Goal: Task Accomplishment & Management: Manage account settings

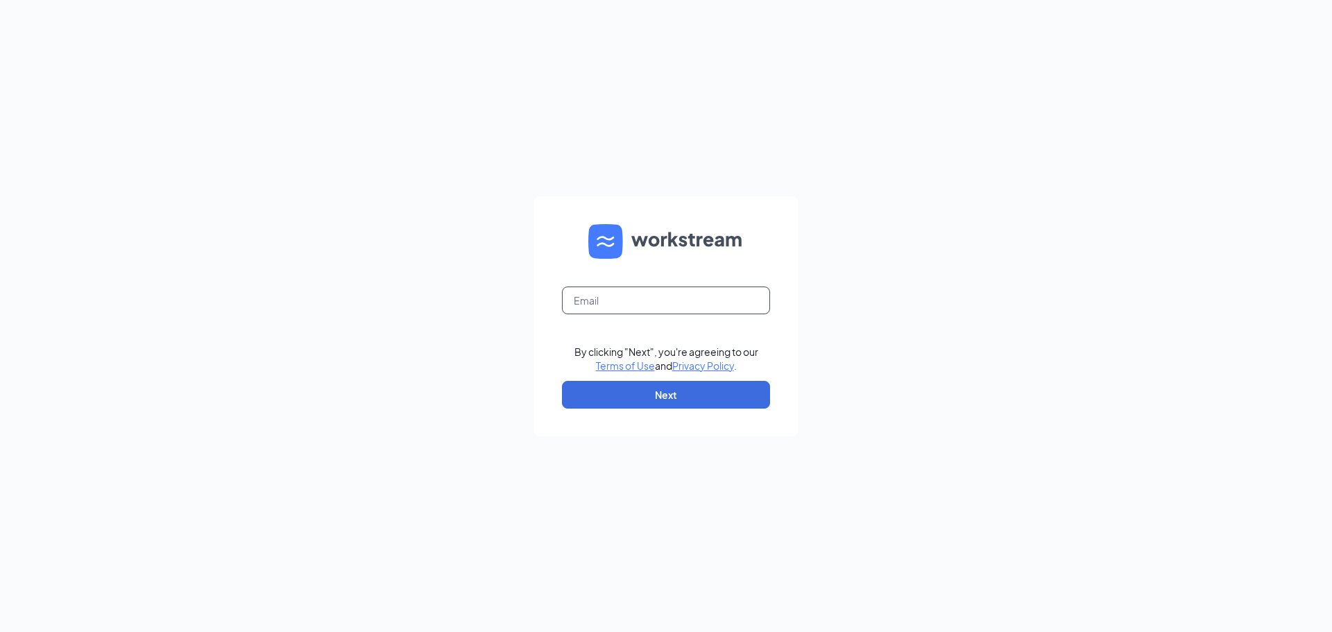
click at [619, 304] on input "text" at bounding box center [666, 300] width 208 height 28
click at [615, 314] on form "By clicking "Next", you're agreeing to our Terms of Use and Privacy Policy . Ne…" at bounding box center [666, 316] width 264 height 240
click at [617, 306] on input "text" at bounding box center [666, 300] width 208 height 28
type input "03796@chick-fil-a.com"
click at [596, 359] on link "Terms of Use" at bounding box center [625, 365] width 59 height 12
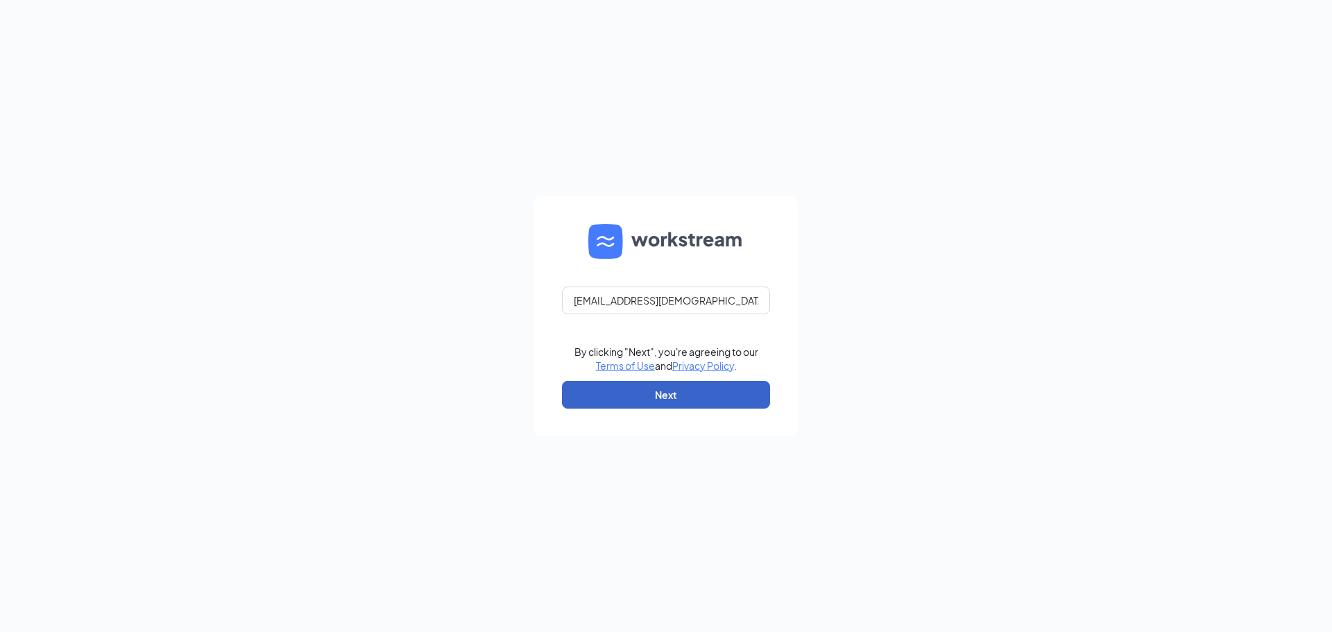
click at [607, 389] on button "Next" at bounding box center [666, 395] width 208 height 28
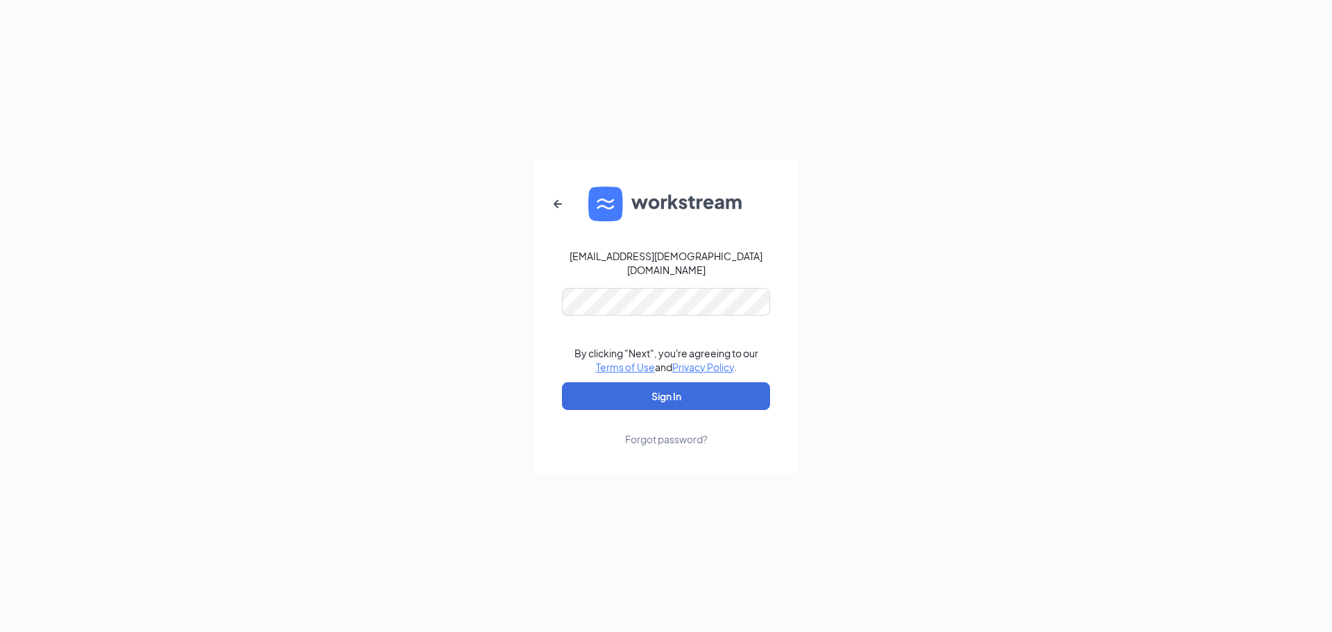
click at [636, 241] on form "03796@chick-fil-a.com By clicking "Next", you're agreeing to our Terms of Use a…" at bounding box center [666, 316] width 264 height 315
click at [562, 382] on button "Sign In" at bounding box center [666, 396] width 208 height 28
click at [698, 393] on button "Sign In" at bounding box center [666, 396] width 208 height 28
click at [433, 268] on div "03796@chick-fil-a.com Credential mismatches. By clicking "Next", you're agreein…" at bounding box center [666, 316] width 1332 height 632
click at [562, 382] on button "Sign In" at bounding box center [666, 396] width 208 height 28
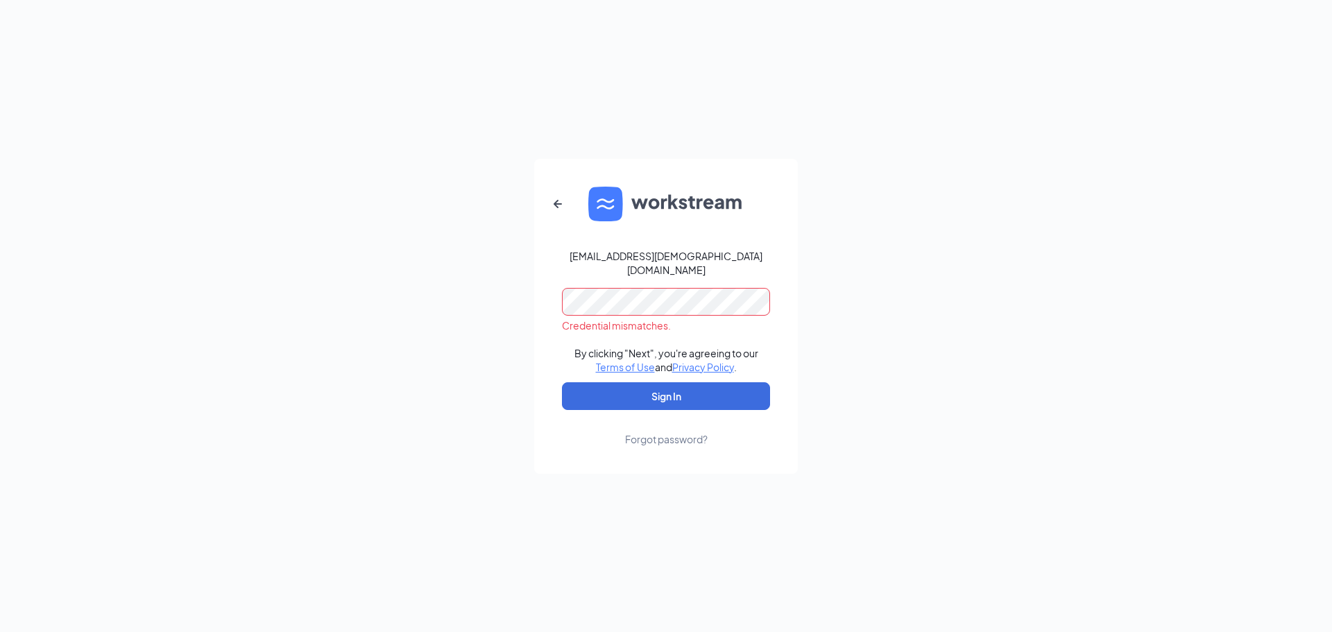
click at [445, 286] on div "03796@chick-fil-a.com Credential mismatches. By clicking "Next", you're agreein…" at bounding box center [666, 316] width 1332 height 632
click at [562, 382] on button "Sign In" at bounding box center [666, 396] width 208 height 28
click at [655, 438] on div "Forgot password?" at bounding box center [666, 439] width 83 height 14
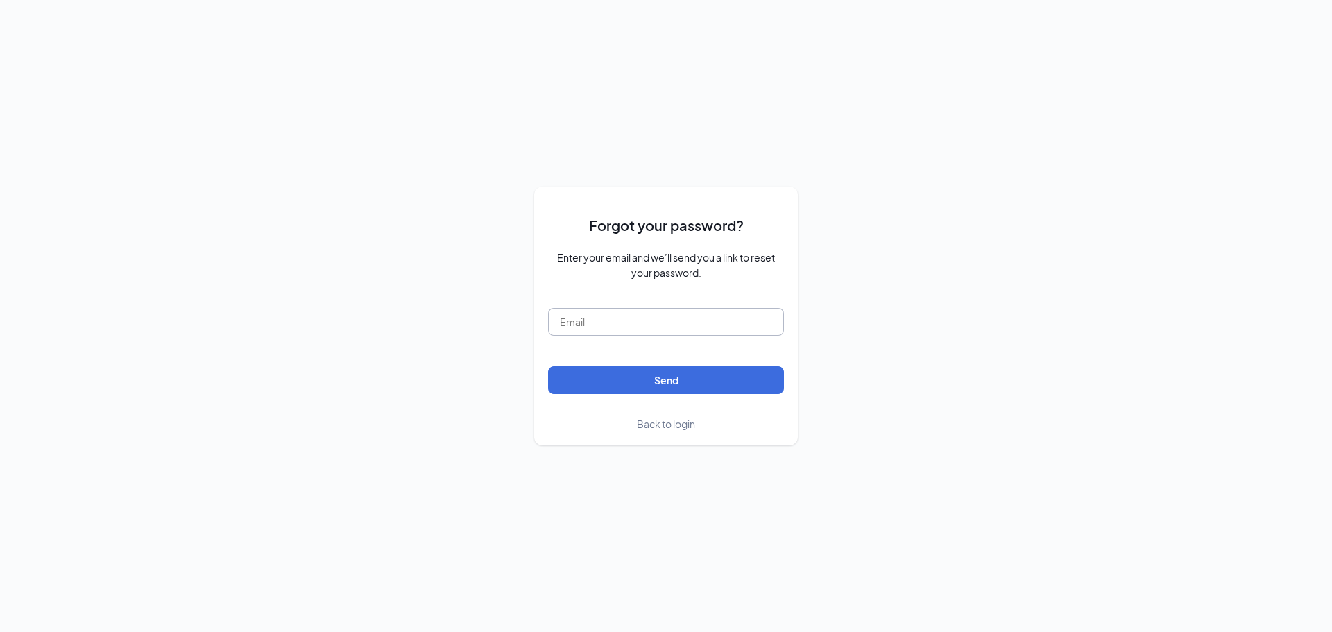
click at [632, 332] on input "text" at bounding box center [666, 322] width 236 height 28
type input "03796@chick-fil-a.com"
click at [641, 377] on button "Send" at bounding box center [666, 380] width 236 height 28
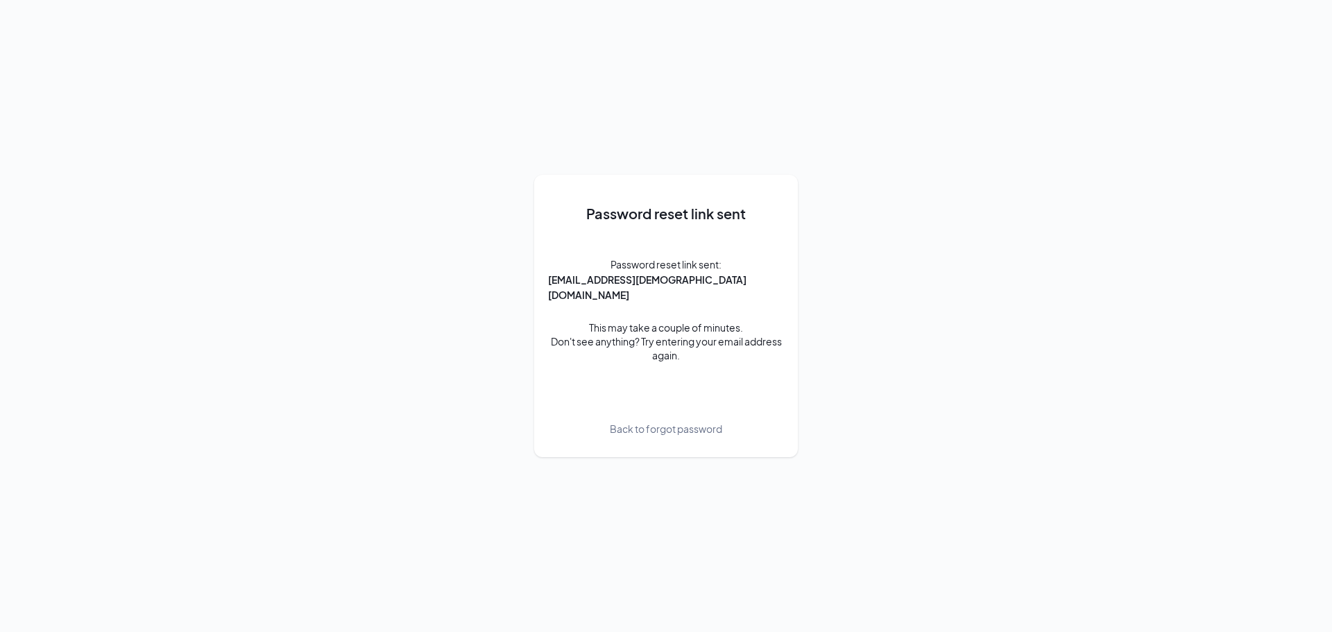
click at [654, 421] on span "Back to forgot password" at bounding box center [666, 428] width 112 height 15
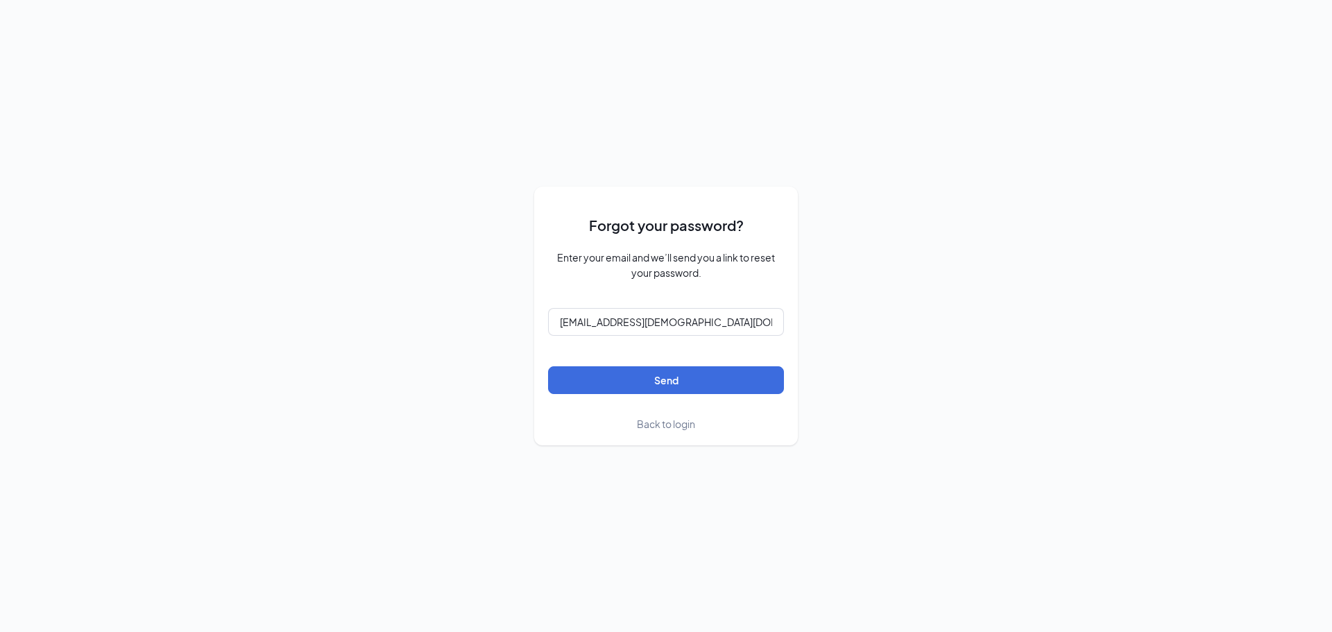
click at [671, 423] on span "Back to login" at bounding box center [666, 424] width 58 height 12
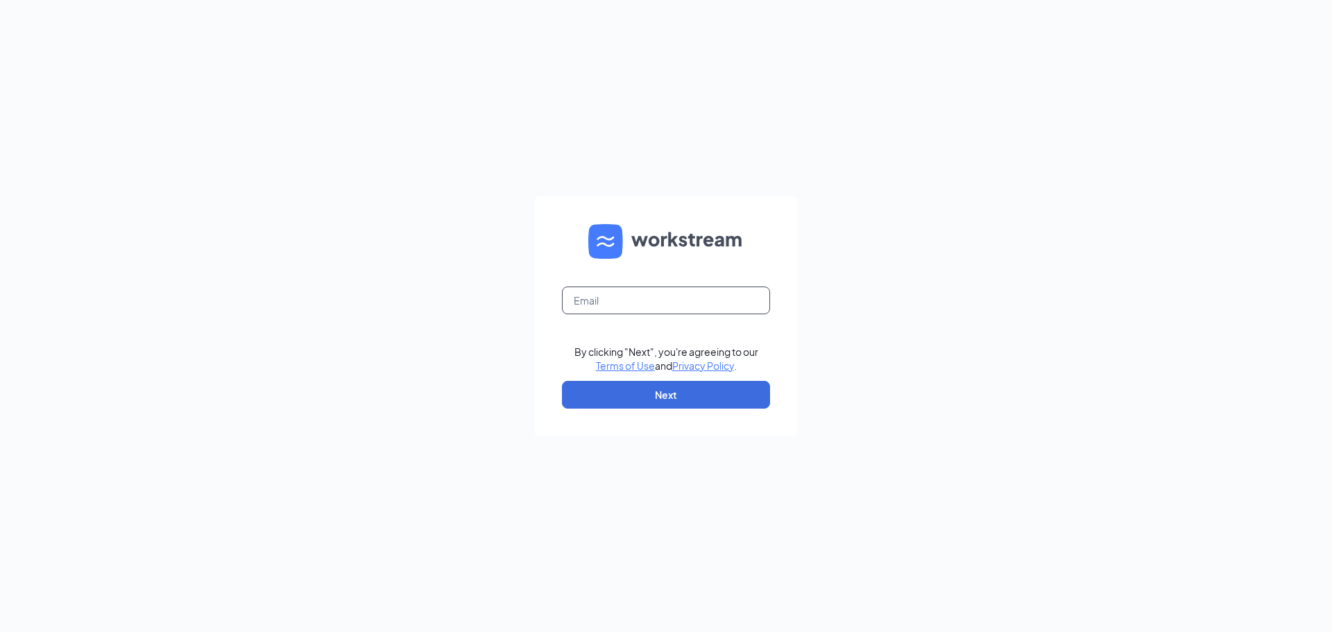
click at [655, 311] on input "text" at bounding box center [666, 300] width 208 height 28
type input "03796@chick-fil-a.com"
click at [658, 395] on button "Next" at bounding box center [666, 395] width 208 height 28
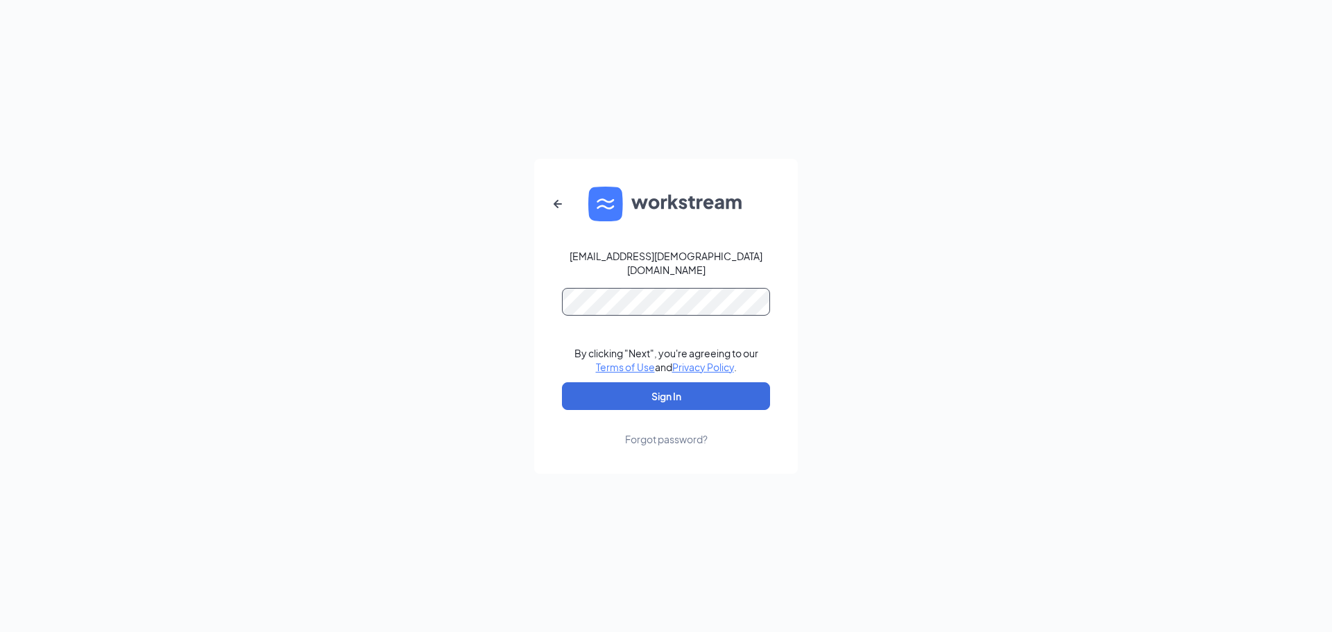
click at [562, 382] on button "Sign In" at bounding box center [666, 396] width 208 height 28
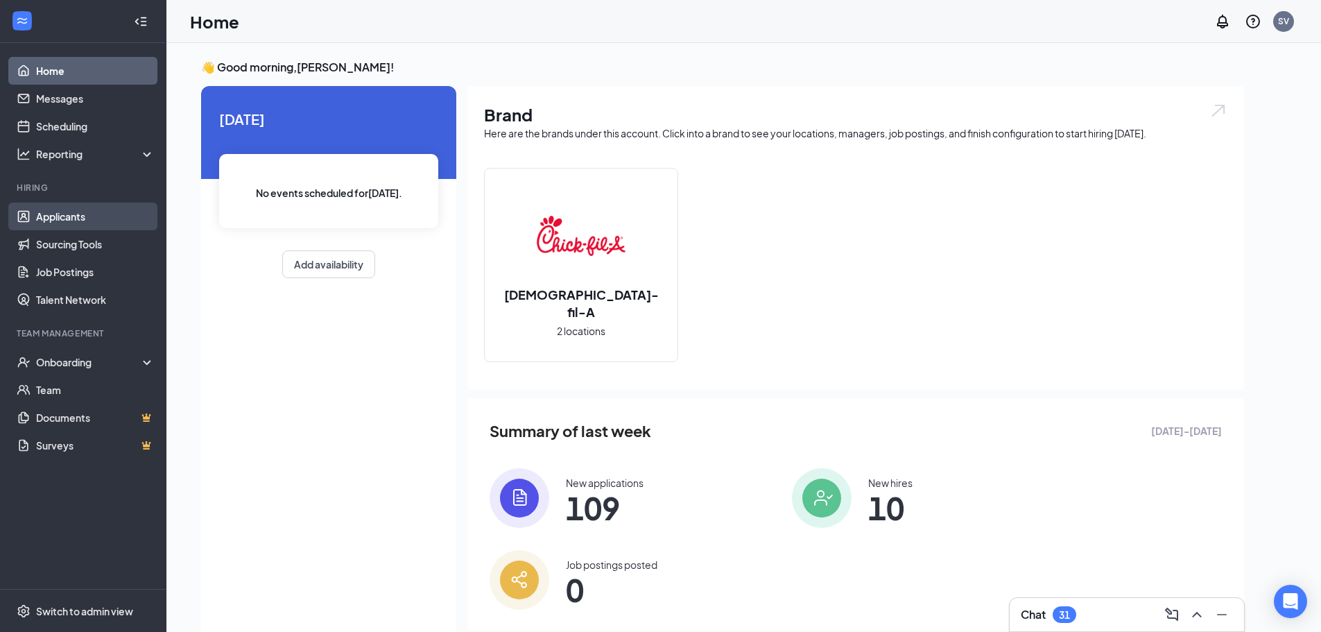
click at [42, 217] on link "Applicants" at bounding box center [95, 217] width 119 height 28
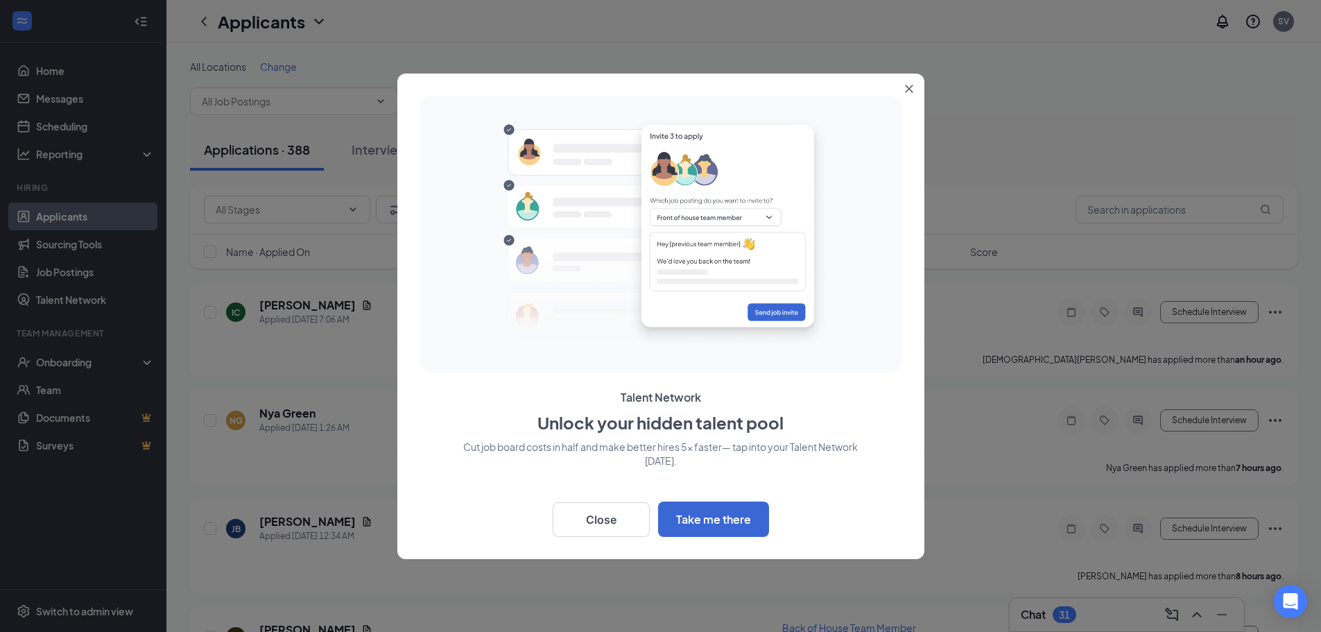
click at [913, 85] on button "Close" at bounding box center [912, 86] width 25 height 25
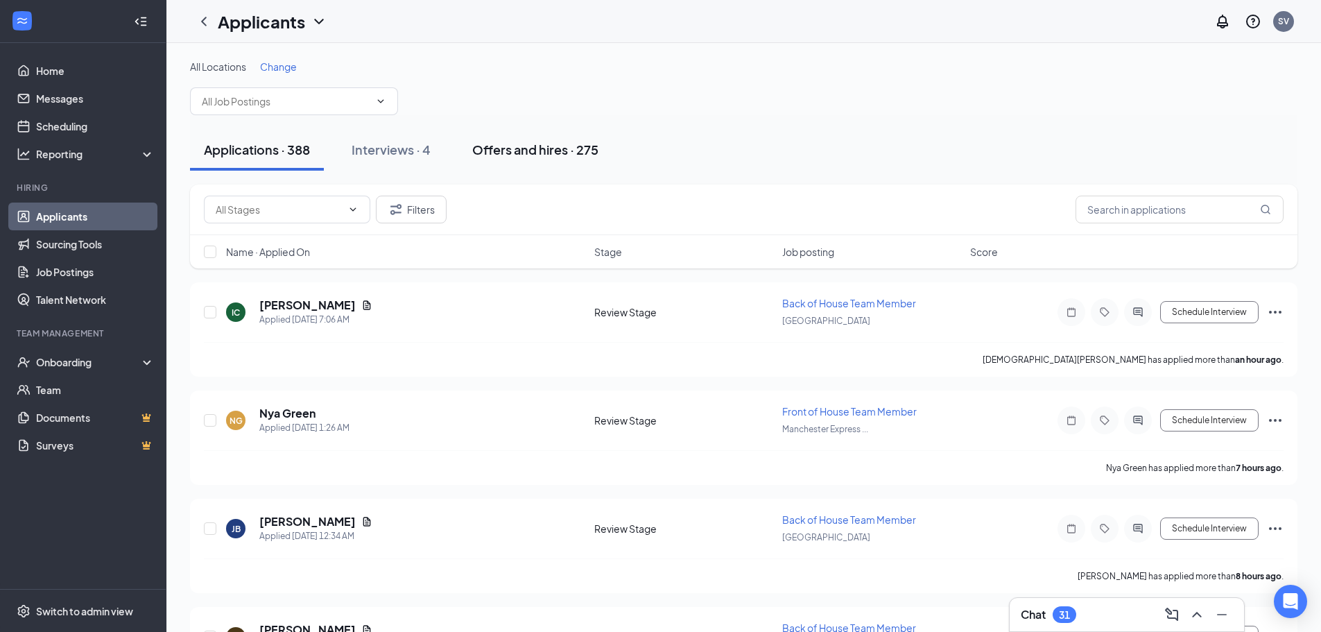
click at [585, 133] on button "Offers and hires · 275" at bounding box center [535, 150] width 154 height 42
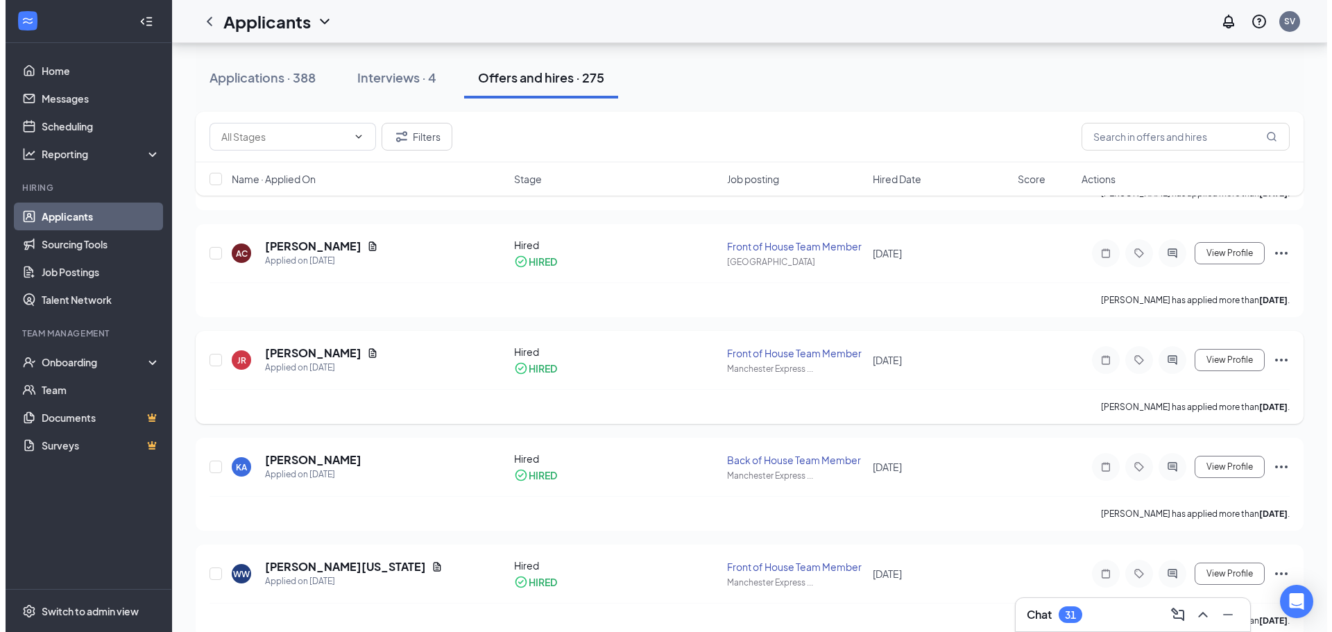
scroll to position [555, 0]
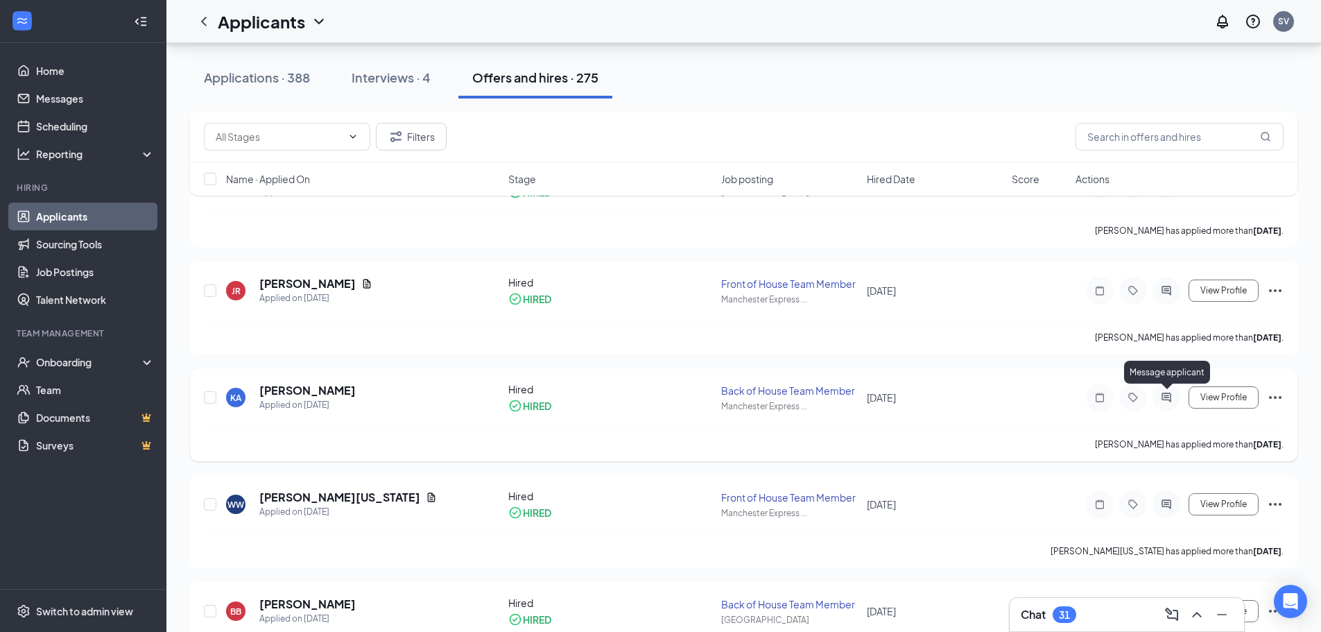
click at [1169, 402] on icon "ActiveChat" at bounding box center [1166, 397] width 17 height 11
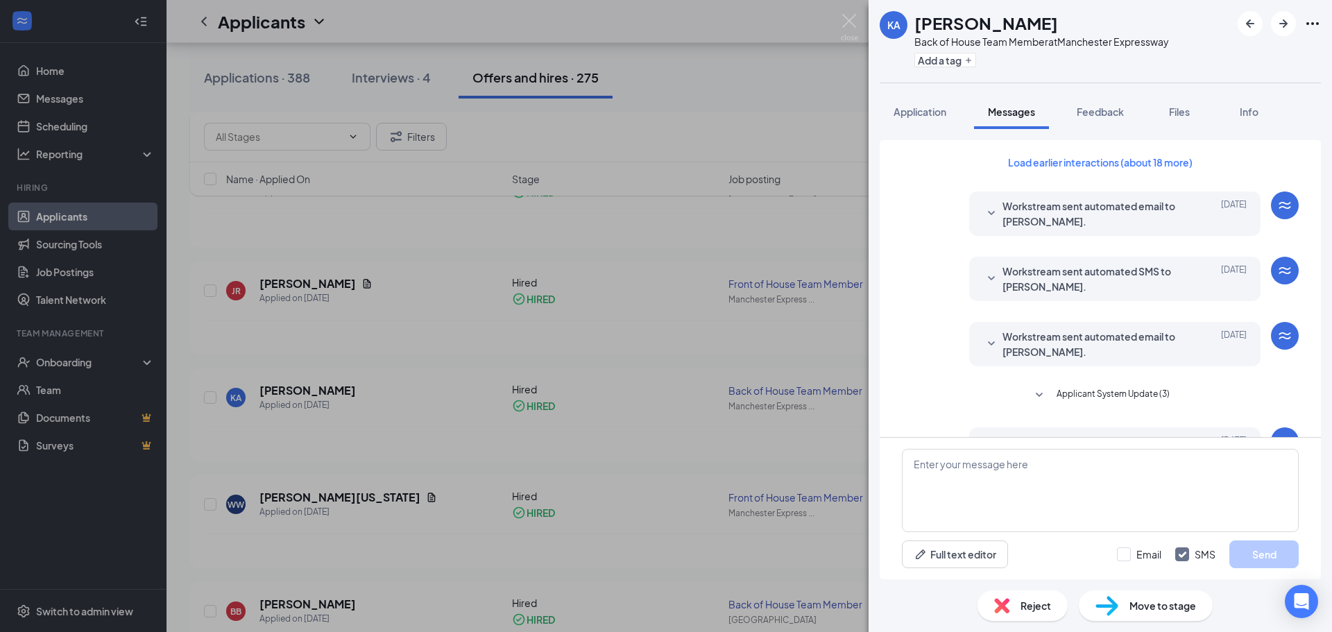
click at [282, 360] on div "KA [PERSON_NAME] Back of House Team Member at Manchester Expressway Add a tag A…" at bounding box center [666, 316] width 1332 height 632
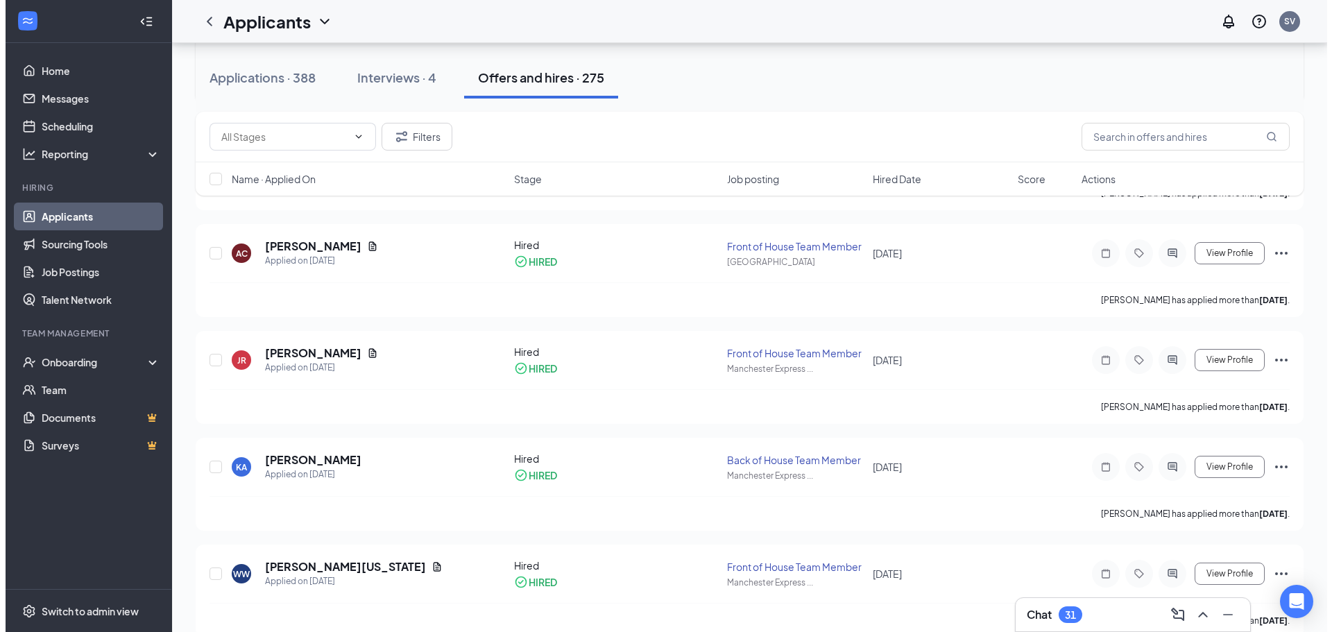
scroll to position [555, 0]
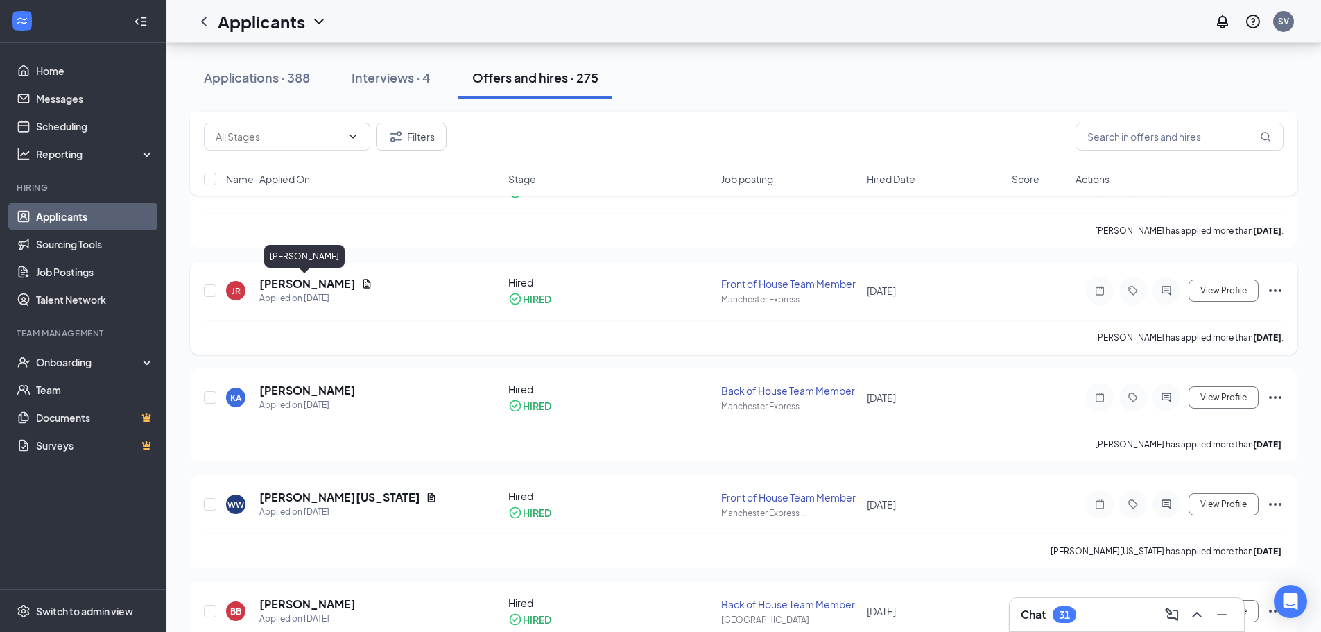
click at [308, 285] on h5 "[PERSON_NAME]" at bounding box center [307, 283] width 96 height 15
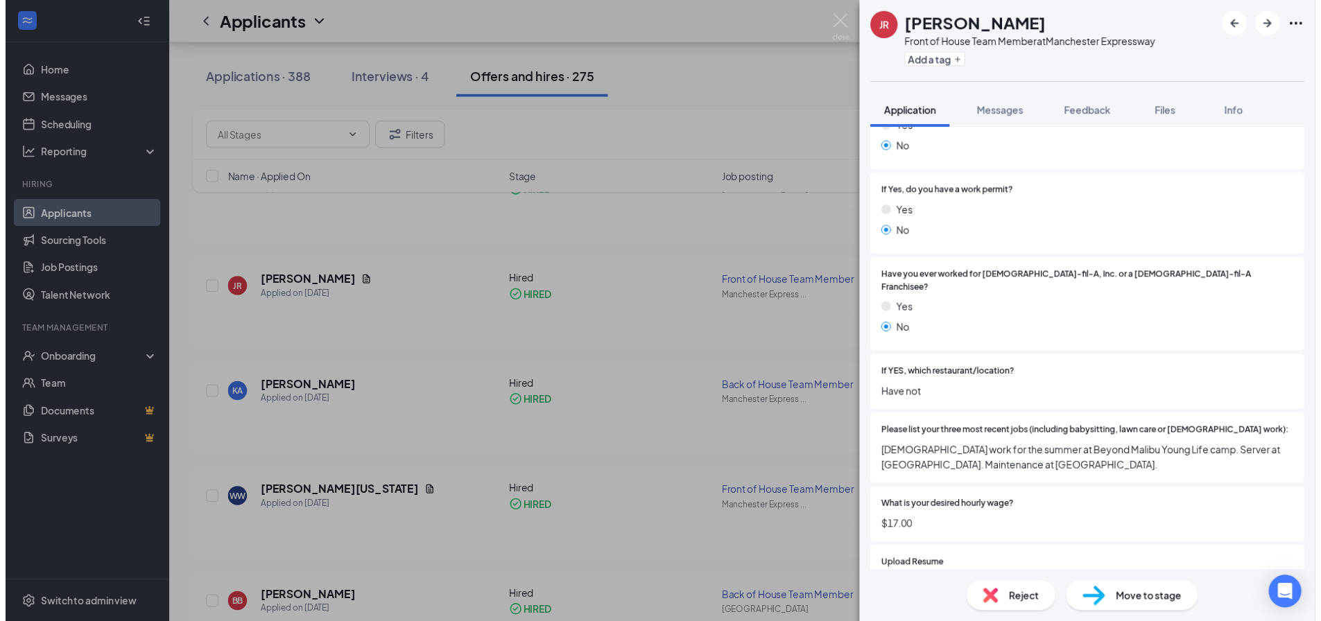
scroll to position [268, 0]
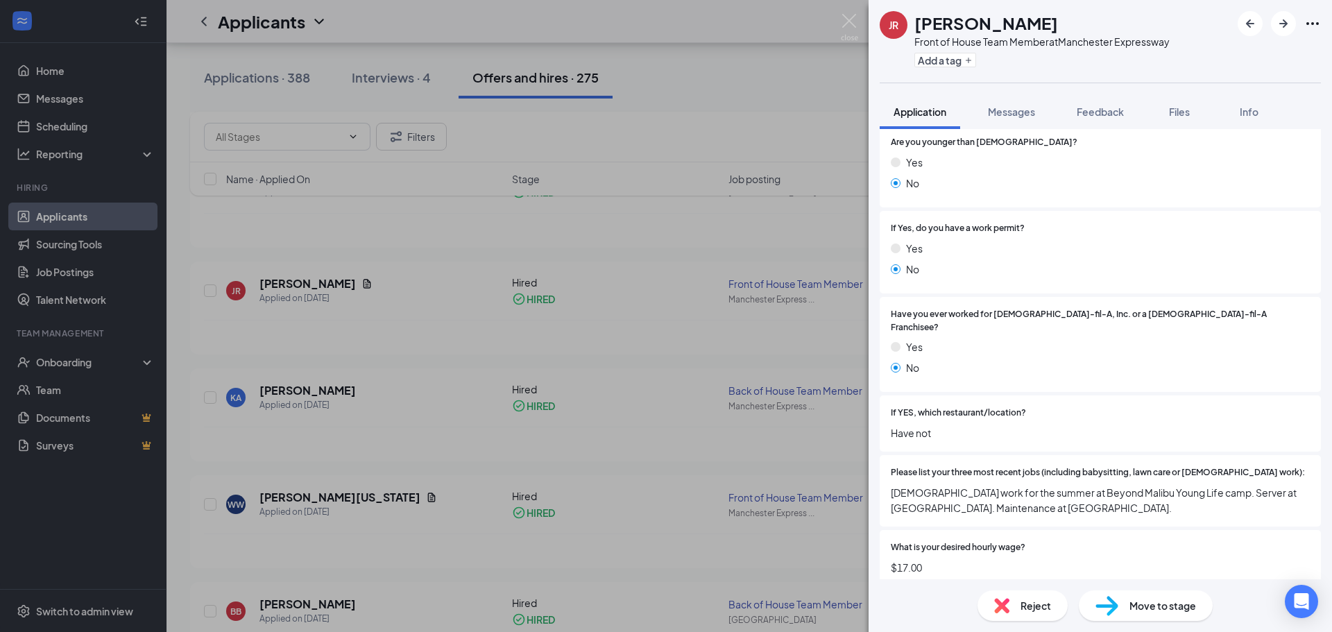
click at [658, 274] on div "JR [PERSON_NAME] Front of House Team Member at Manchester Expressway Add a tag …" at bounding box center [666, 316] width 1332 height 632
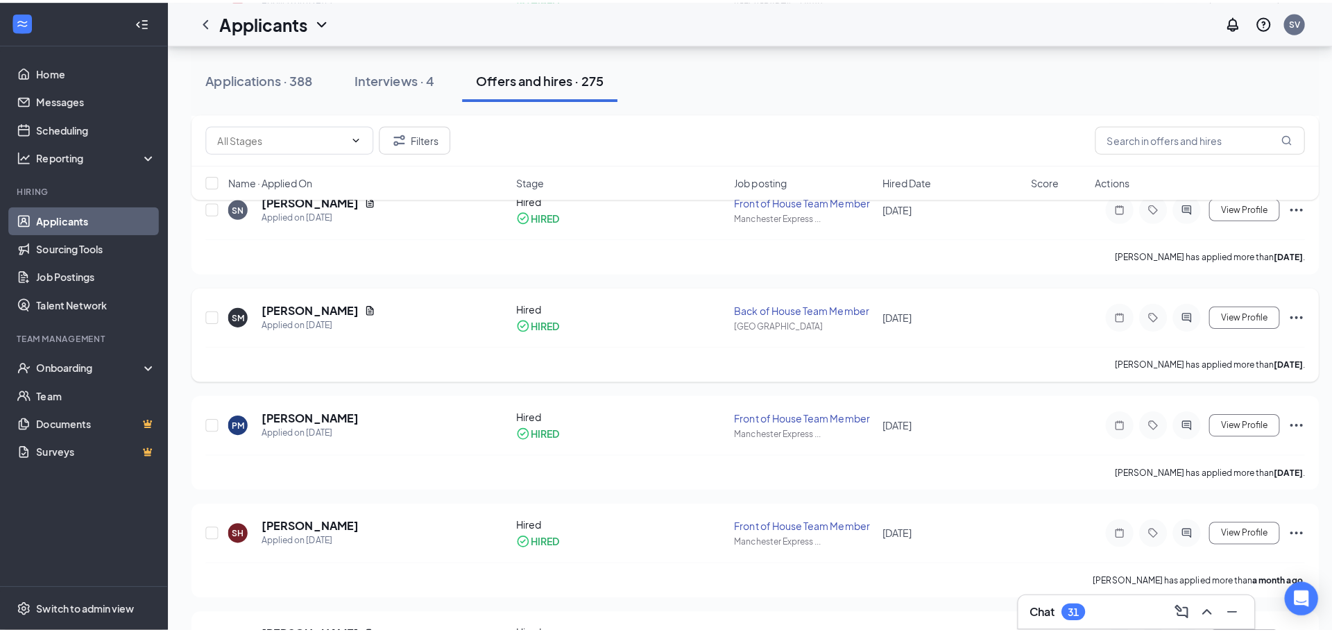
scroll to position [1179, 0]
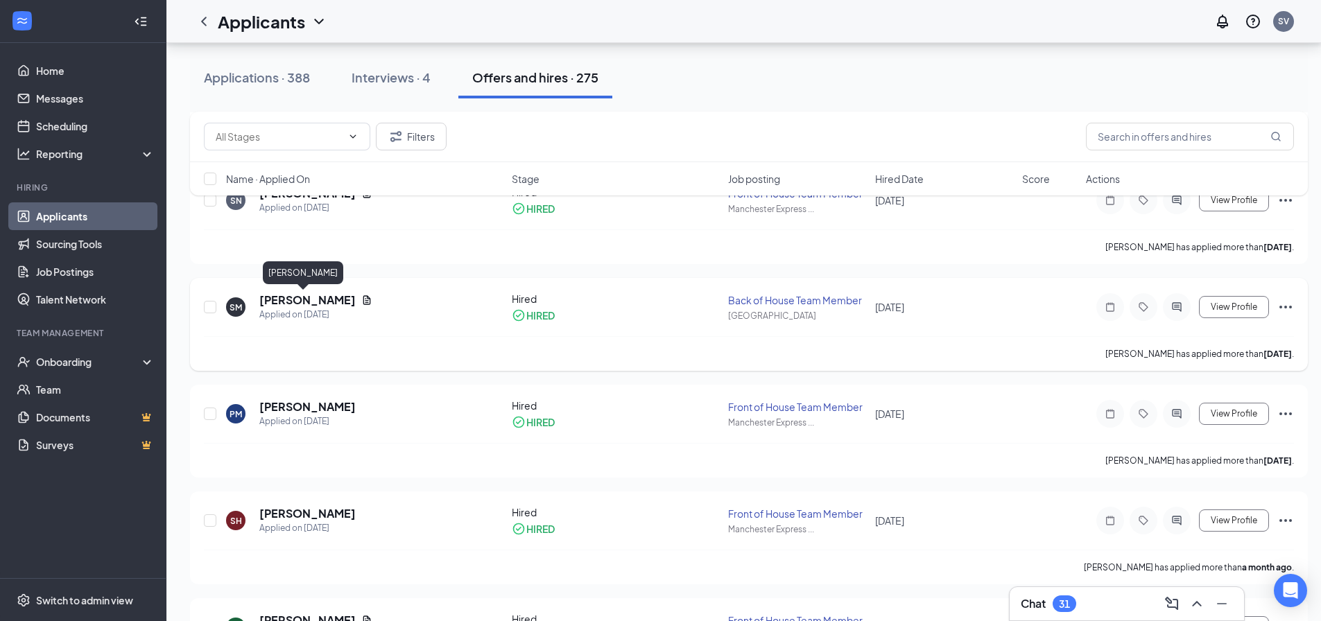
click at [300, 302] on h5 "[PERSON_NAME]" at bounding box center [307, 300] width 96 height 15
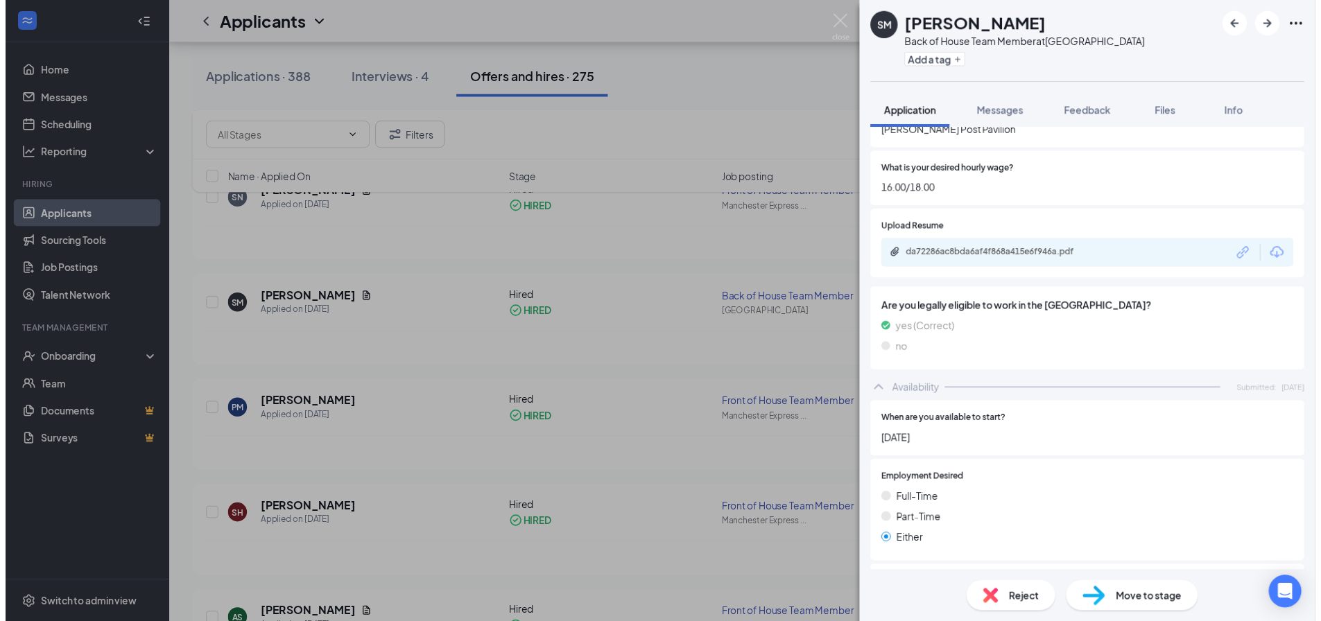
scroll to position [1008, 0]
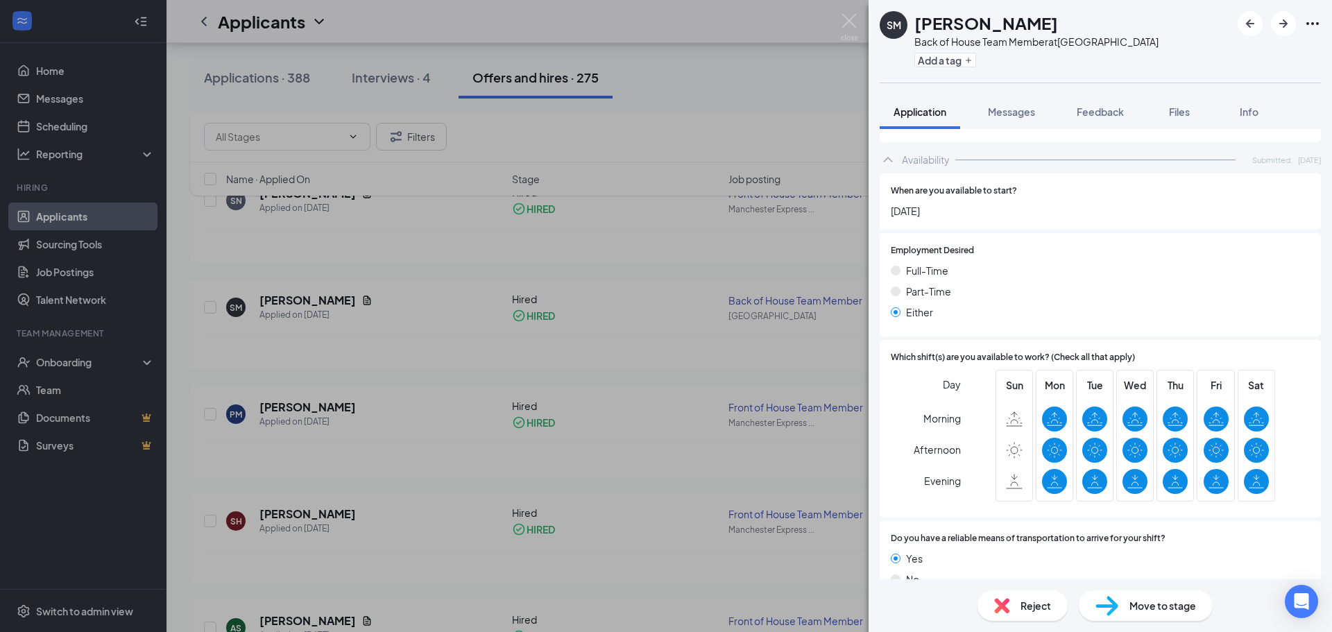
click at [659, 384] on div "SM [PERSON_NAME] Back of House Team Member at [GEOGRAPHIC_DATA] Add a tag Appli…" at bounding box center [666, 316] width 1332 height 632
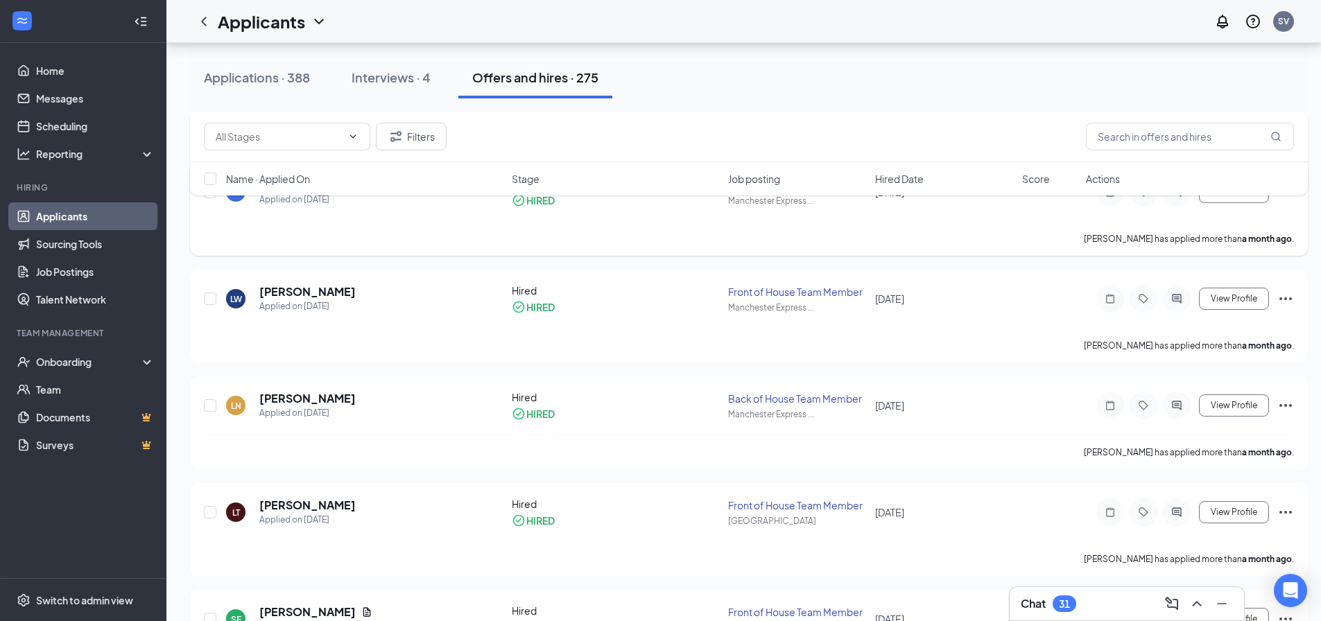
scroll to position [1734, 0]
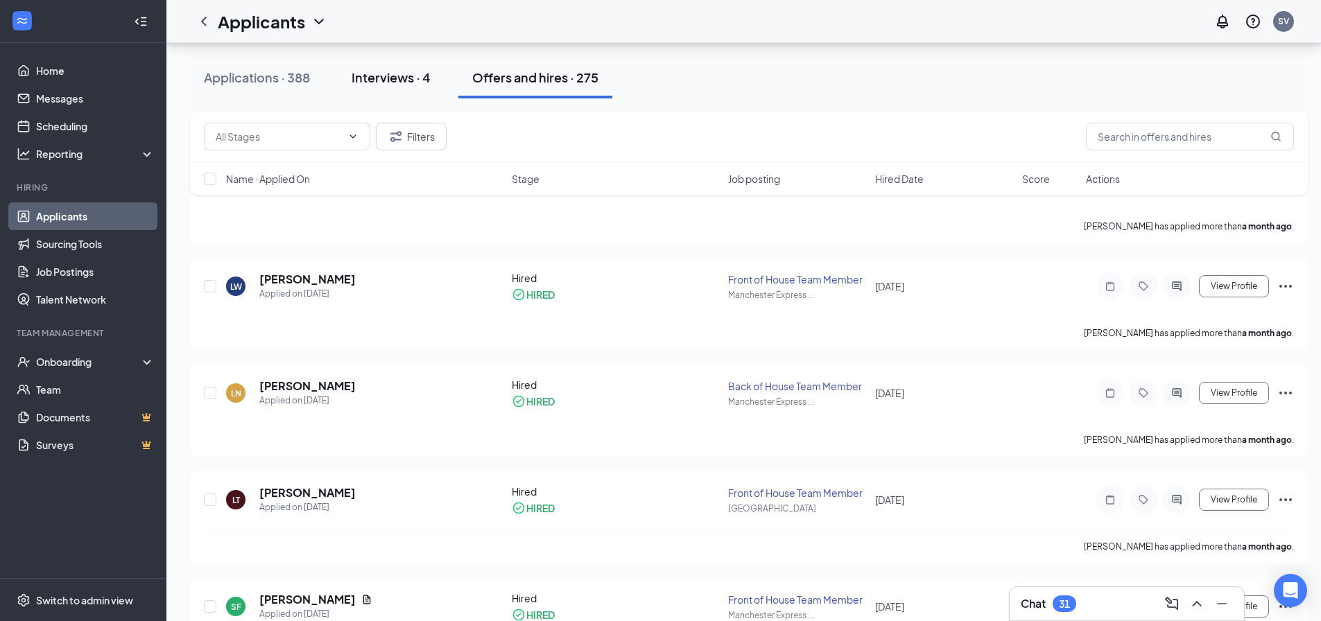
click at [398, 89] on button "Interviews · 4" at bounding box center [391, 78] width 107 height 42
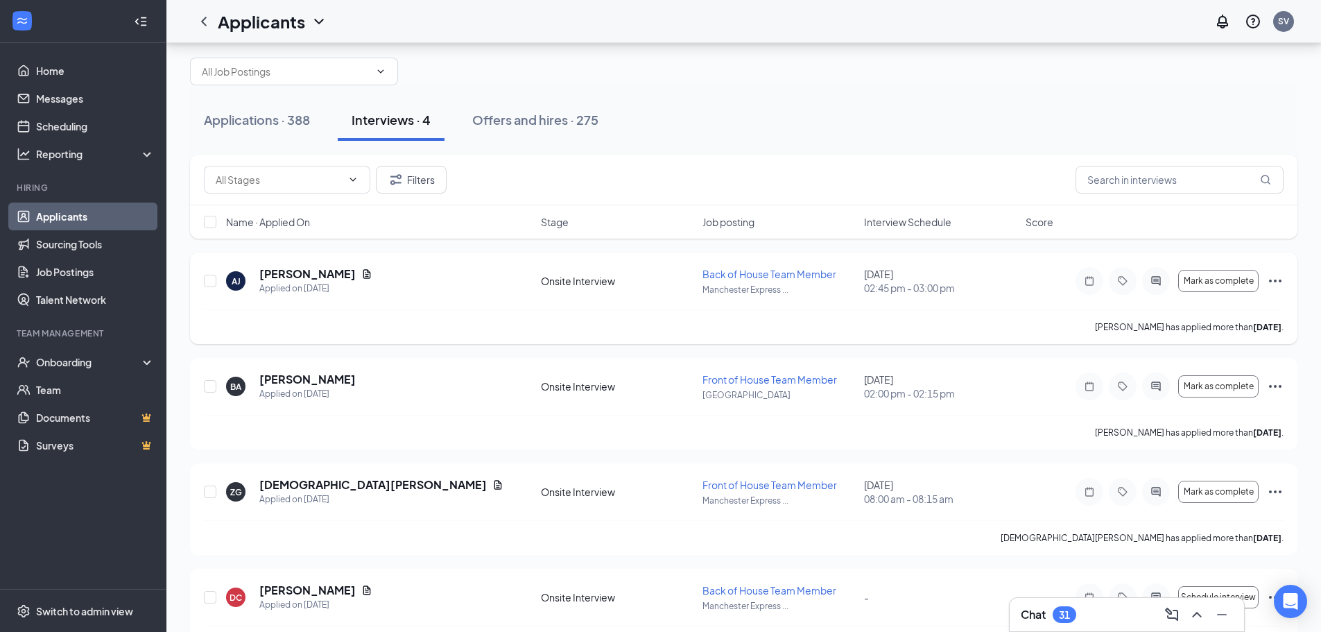
scroll to position [75, 0]
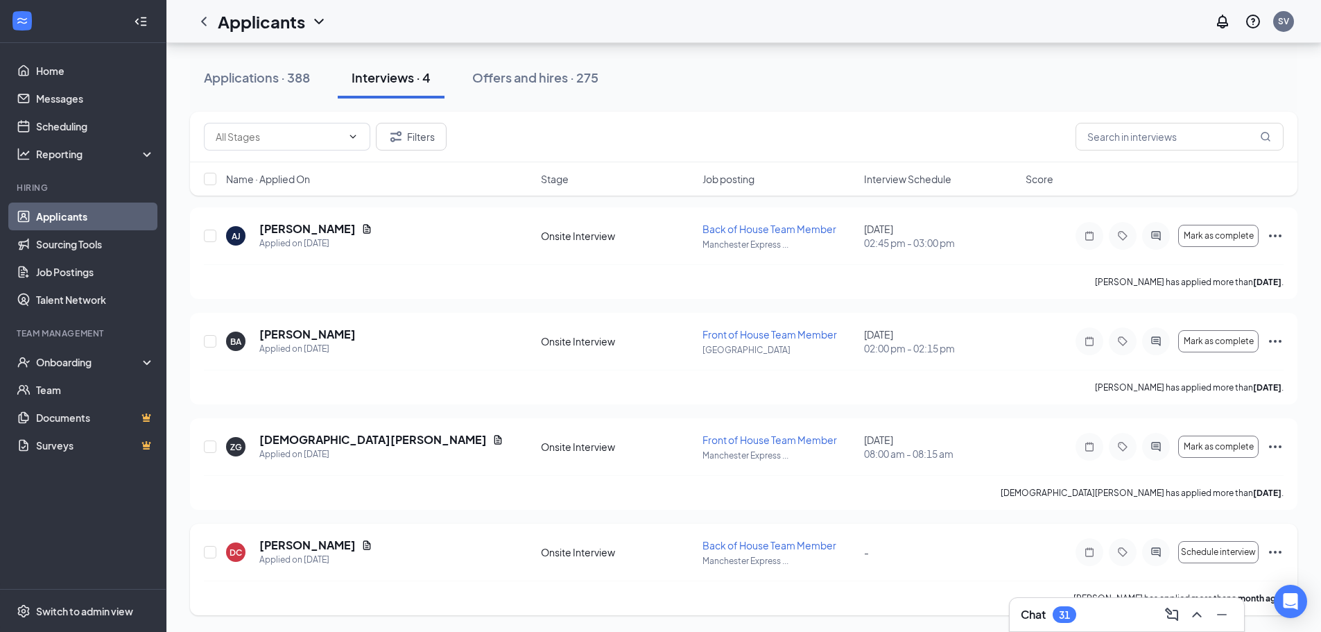
click at [1265, 549] on div "Schedule interview" at bounding box center [1180, 552] width 208 height 28
click at [1269, 551] on icon "Ellipses" at bounding box center [1275, 552] width 17 height 17
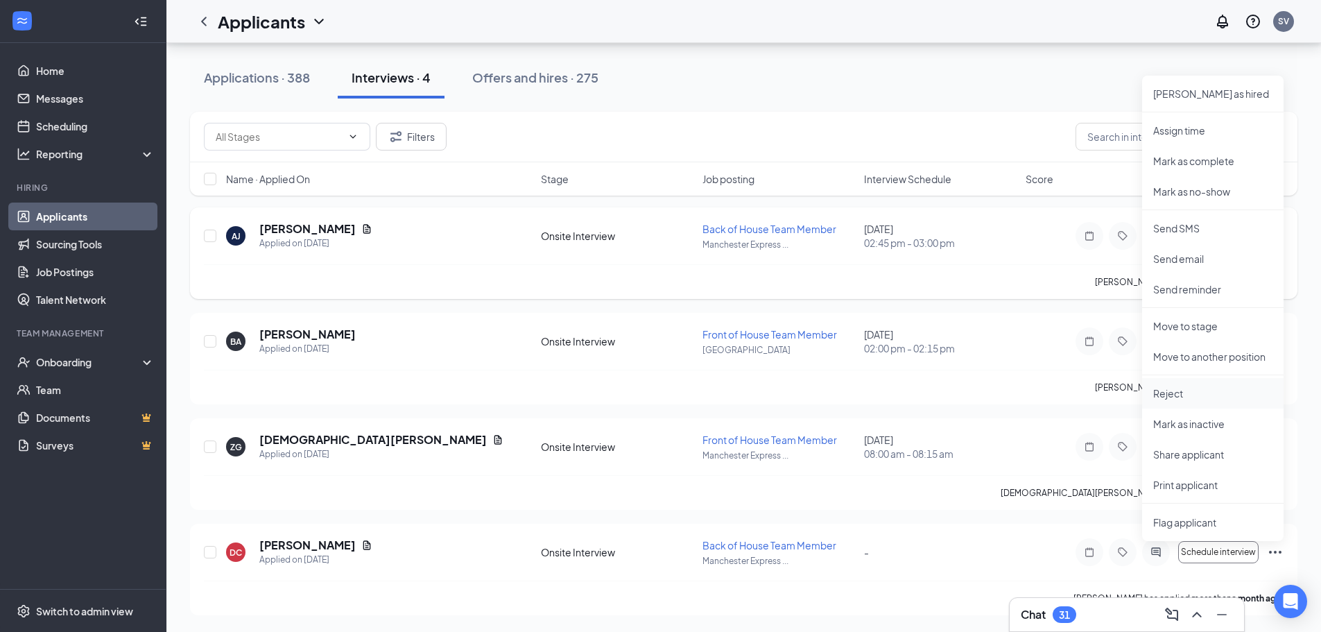
click at [1176, 391] on p "Reject" at bounding box center [1212, 393] width 119 height 14
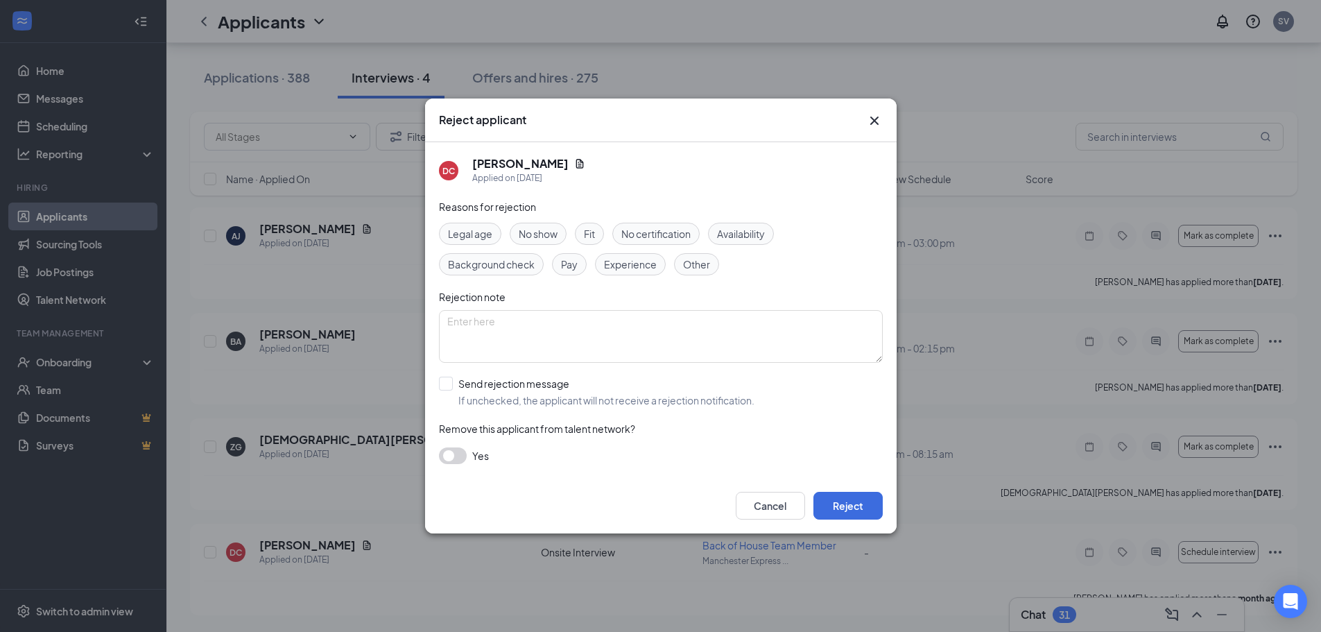
click at [506, 375] on div "Reasons for rejection Legal age No show Fit No certification Availability Backg…" at bounding box center [661, 338] width 444 height 279
click at [504, 389] on input "Send rejection message If unchecked, the applicant will not receive a rejection…" at bounding box center [597, 392] width 316 height 31
checkbox input "true"
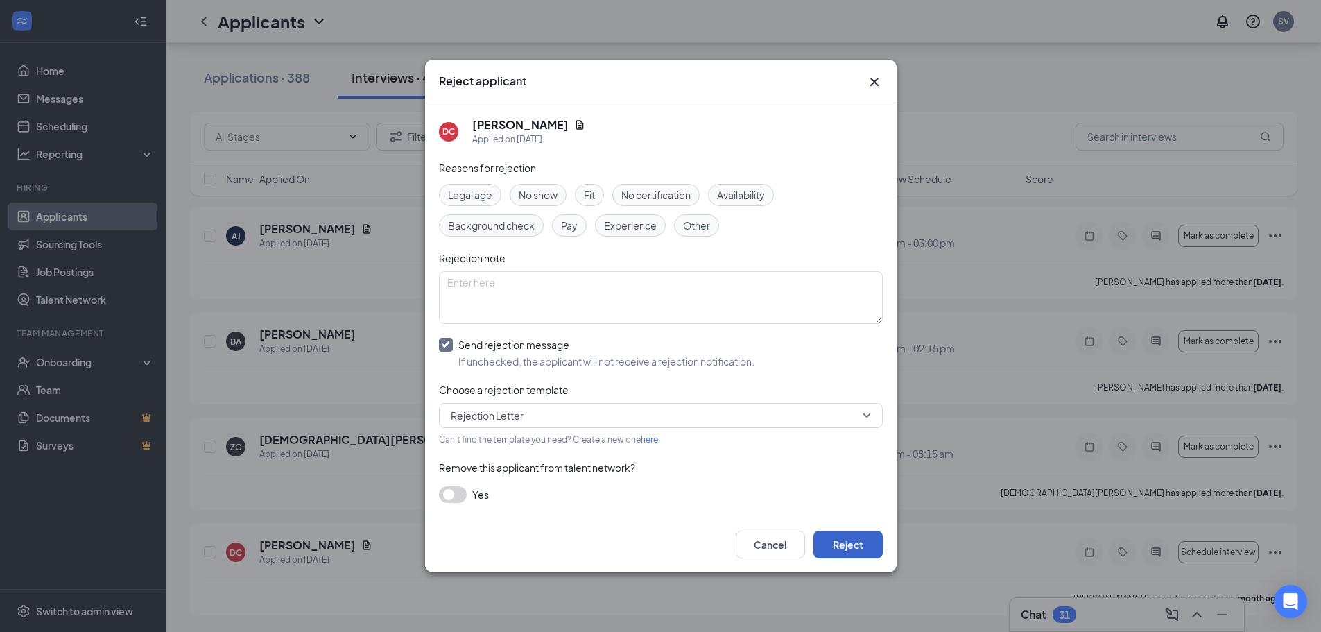
click at [856, 545] on button "Reject" at bounding box center [848, 545] width 69 height 28
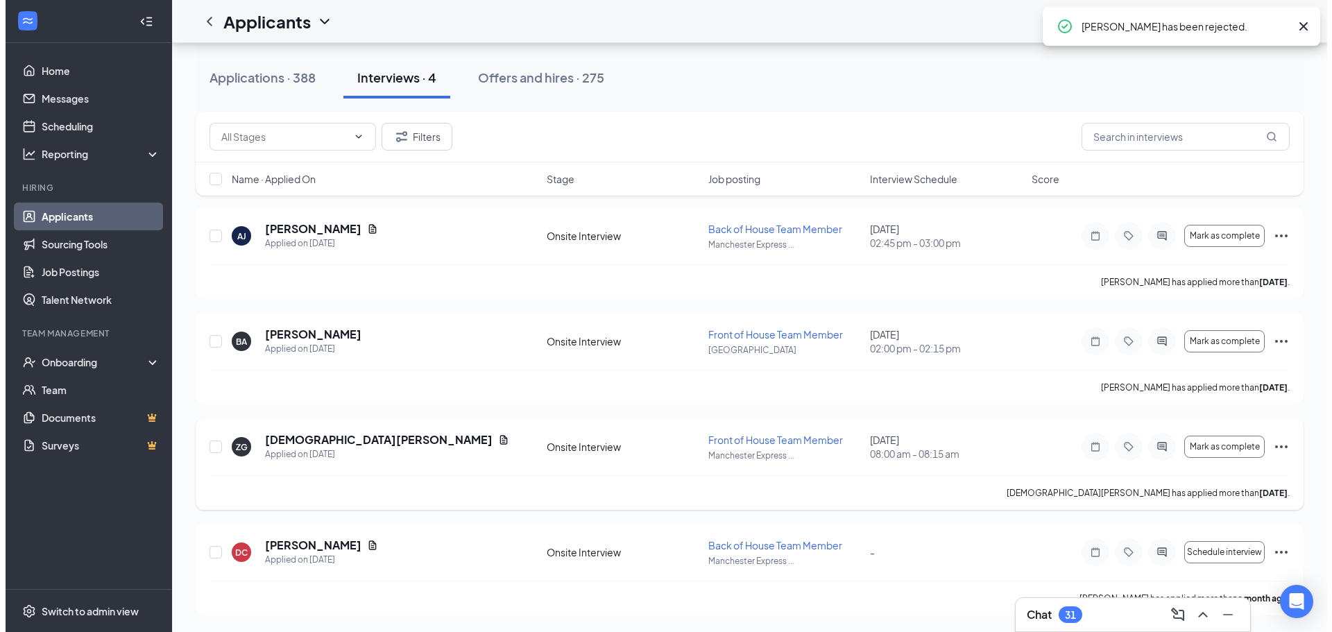
scroll to position [0, 0]
